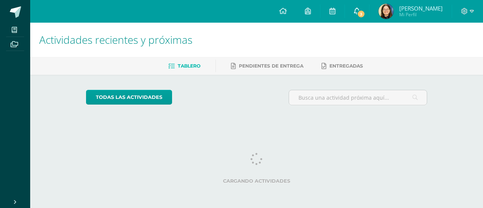
click at [360, 14] on icon at bounding box center [357, 11] width 6 height 7
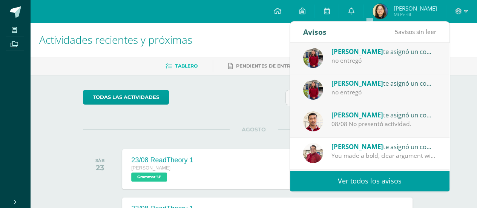
click at [392, 116] on div "Félix García te asignó un comentario en '31/07 ÁLGEBRA. Reto neurocognitivo' pa…" at bounding box center [384, 115] width 105 height 10
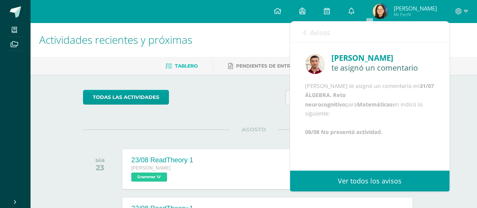
click at [312, 30] on span "Avisos" at bounding box center [320, 32] width 20 height 9
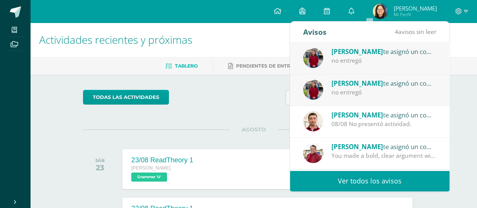
click at [352, 87] on div "Ligia Vega te asignó un comentario en '8/8 Guia 3' para 'Comunicación y Lenguaj…" at bounding box center [384, 83] width 105 height 10
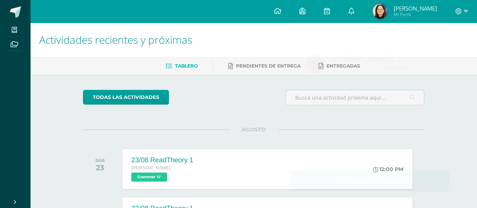
click at [276, 91] on div "todas las Actividades" at bounding box center [254, 101] width 348 height 22
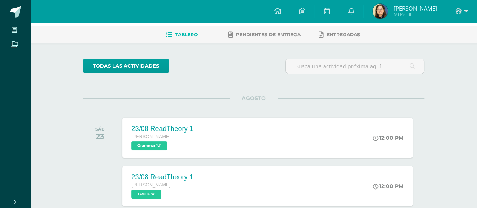
scroll to position [32, 0]
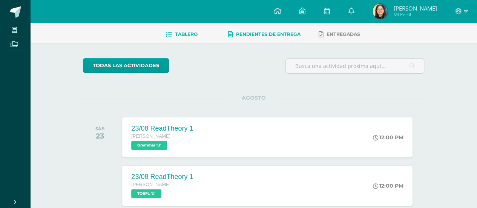
click at [285, 39] on link "Pendientes de entrega" at bounding box center [264, 34] width 72 height 12
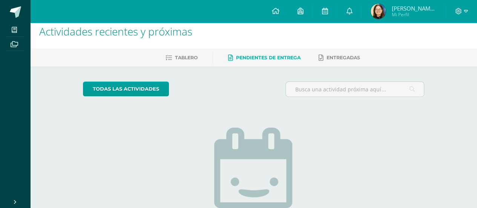
scroll to position [8, 0]
click at [328, 7] on span at bounding box center [325, 11] width 6 height 8
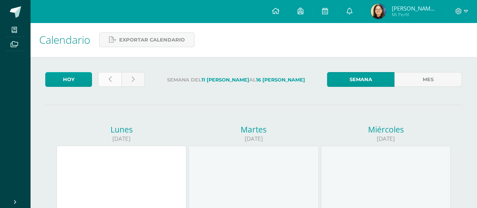
click at [107, 81] on link at bounding box center [109, 79] width 23 height 15
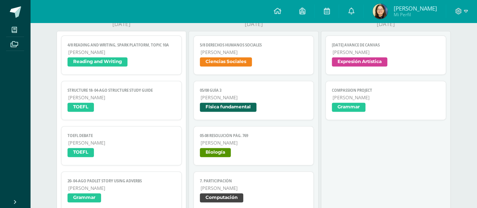
scroll to position [115, 0]
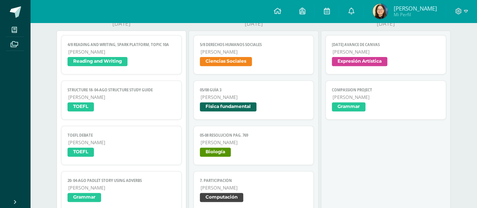
click at [253, 64] on span "Ciencias Sociales" at bounding box center [254, 62] width 108 height 11
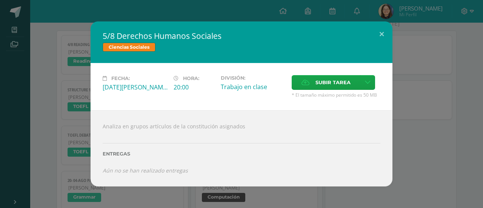
click at [401, 120] on div "5/8 Derechos Humanos Sociales Ciencias Sociales Fecha: Martes 05 de Agosto Hora…" at bounding box center [241, 104] width 477 height 165
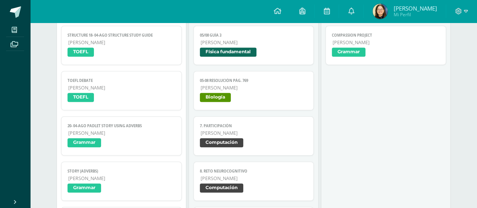
scroll to position [170, 0]
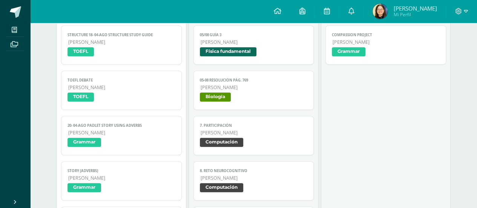
click at [278, 79] on span "05-08 Resolución pág. 769" at bounding box center [254, 80] width 108 height 5
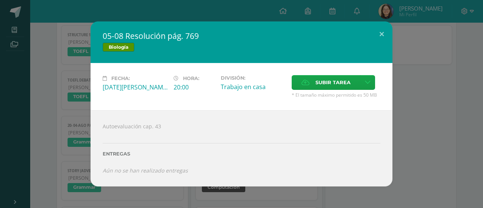
click at [390, 94] on div "Fecha: Martes 05 de Agosto Hora: 20:00 División: Trabajo en casa Subir tarea" at bounding box center [242, 86] width 302 height 47
click at [403, 123] on div "05-08 Resolución pág. 769 Biología Fecha: Martes 05 de Agosto Hora: 20:00 Divis…" at bounding box center [241, 104] width 477 height 165
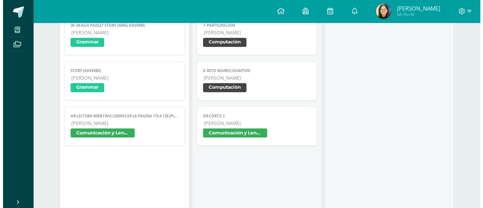
scroll to position [271, 0]
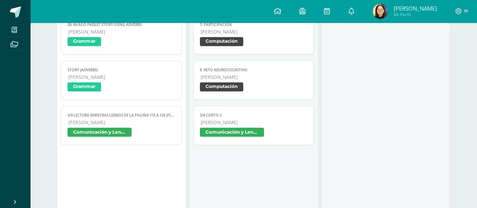
click at [275, 124] on span "[PERSON_NAME]" at bounding box center [254, 122] width 107 height 6
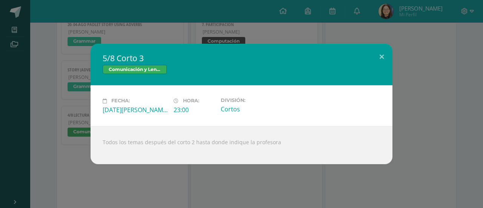
click at [389, 74] on div "5/8 Corto 3 Comunicación y Lenguaje" at bounding box center [242, 65] width 302 height 42
click at [423, 65] on div "5/8 Corto 3 Comunicación y Lenguaje Fecha: Martes 05 de Agosto Hora: 23:00 Divi…" at bounding box center [241, 104] width 477 height 120
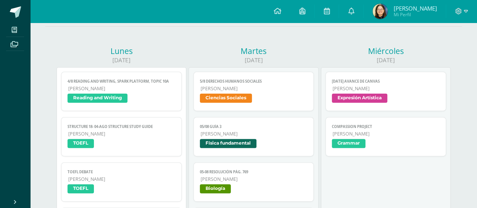
scroll to position [78, 0]
click at [413, 79] on span "2025-08-06 avance de canvas" at bounding box center [386, 81] width 108 height 5
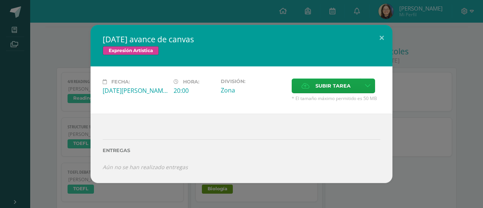
click at [413, 79] on div "2025-08-06 avance de canvas Expresión Artística Fecha: Miércoles 06 de Agosto H…" at bounding box center [241, 104] width 477 height 158
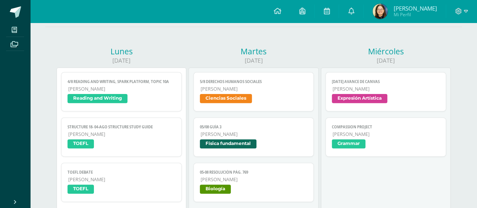
click at [402, 128] on span "Compassion project" at bounding box center [386, 127] width 108 height 5
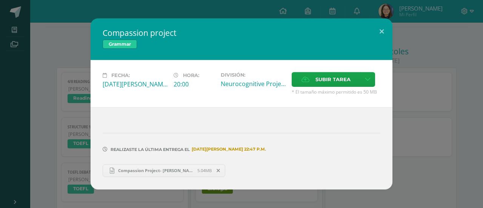
click at [402, 128] on div "Compassion project Grammar Fecha: Miércoles 06 de Agosto Hora: 20:00 División: …" at bounding box center [241, 103] width 477 height 171
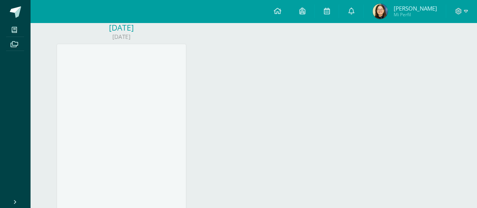
scroll to position [977, 0]
click at [281, 7] on span at bounding box center [278, 11] width 8 height 8
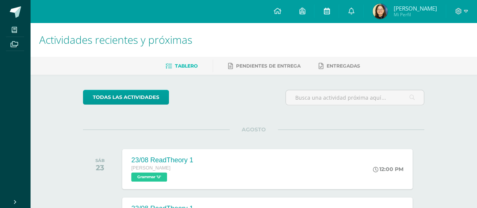
click at [339, 12] on link at bounding box center [327, 11] width 24 height 23
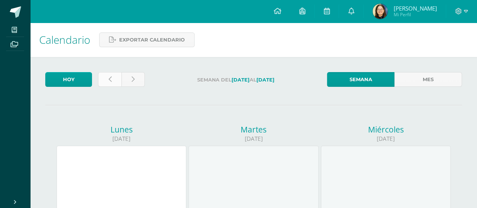
click at [104, 82] on link at bounding box center [109, 79] width 23 height 15
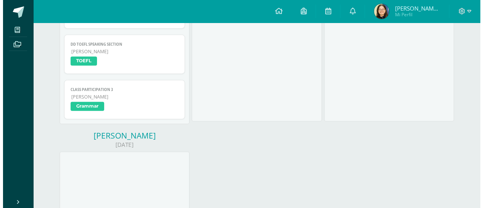
scroll to position [869, 0]
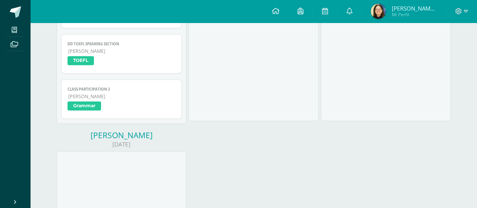
drag, startPoint x: 346, startPoint y: 135, endPoint x: 238, endPoint y: 189, distance: 120.8
click at [171, 89] on span "Class participation 3" at bounding box center [122, 89] width 108 height 5
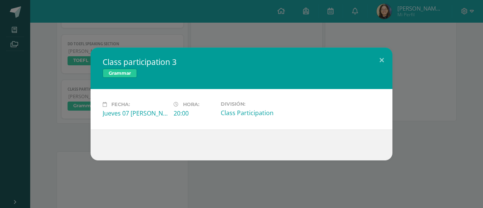
click at [432, 70] on div "Class participation 3 Grammar Fecha: Jueves 07 de Agosto Hora: 20:00 División: …" at bounding box center [241, 104] width 477 height 113
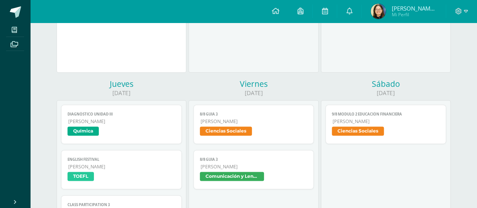
scroll to position [472, 0]
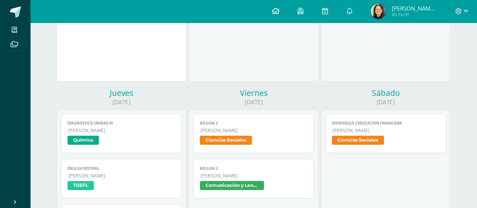
click at [279, 12] on icon at bounding box center [276, 11] width 8 height 7
